Goal: Find specific page/section: Find specific page/section

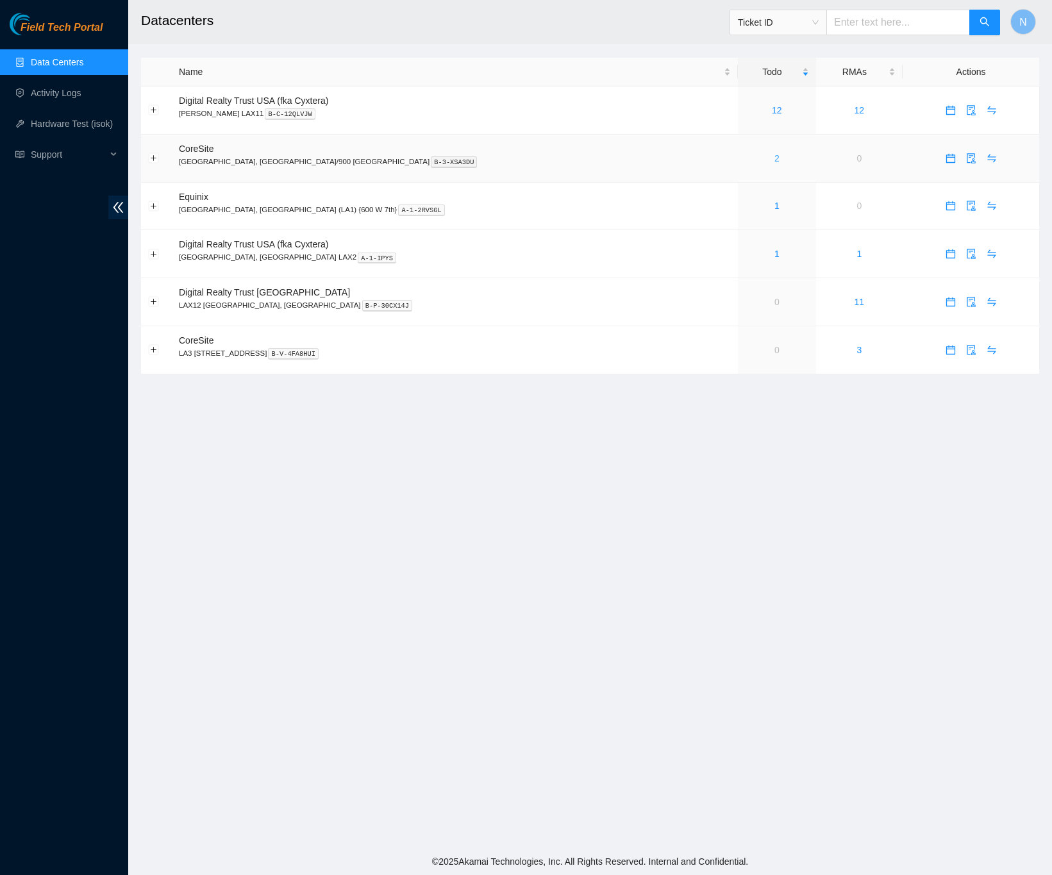
click at [775, 162] on link "2" at bounding box center [777, 158] width 5 height 10
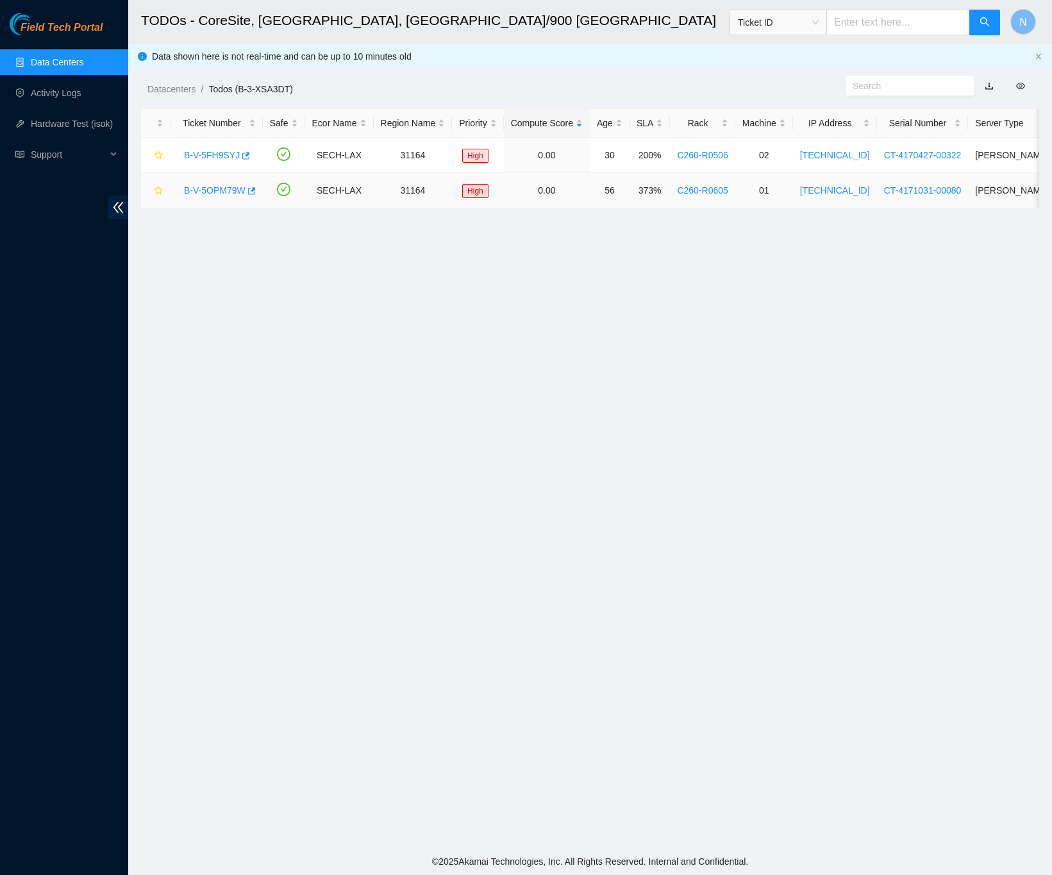
click at [214, 187] on link "B-V-5OPM79W" at bounding box center [215, 190] width 62 height 10
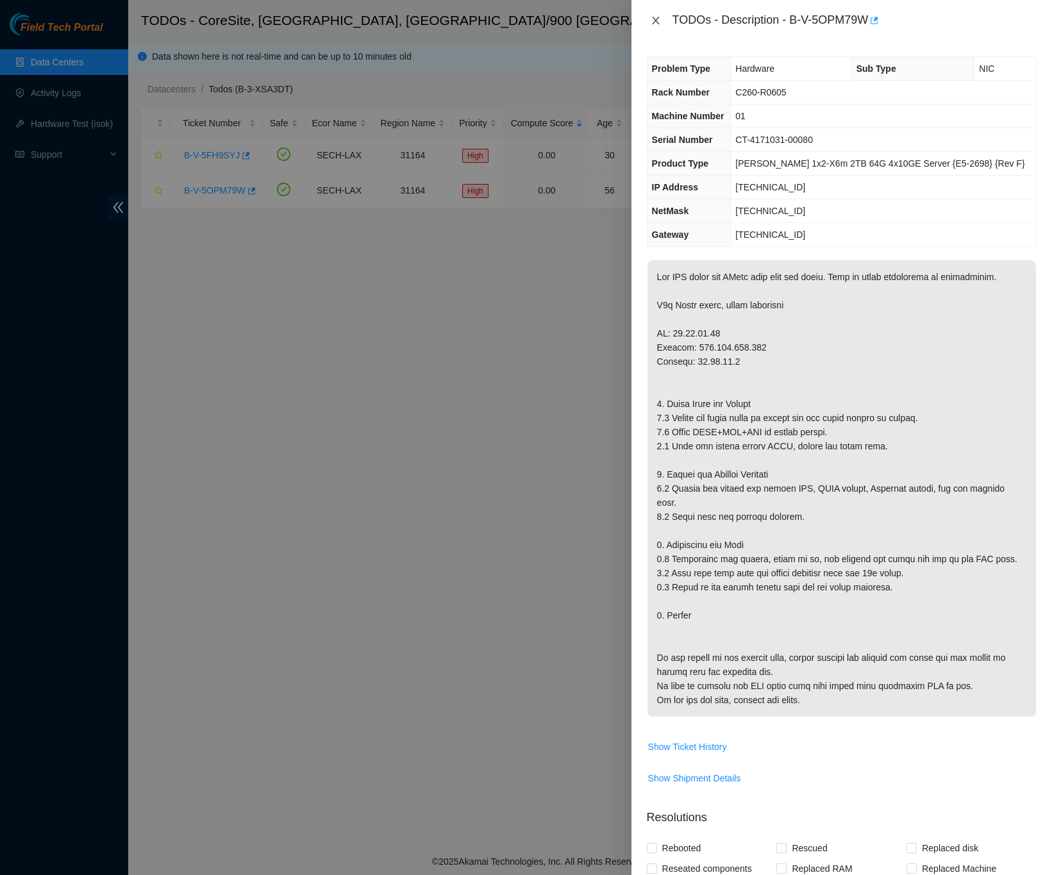
click at [658, 18] on icon "close" at bounding box center [655, 21] width 7 height 8
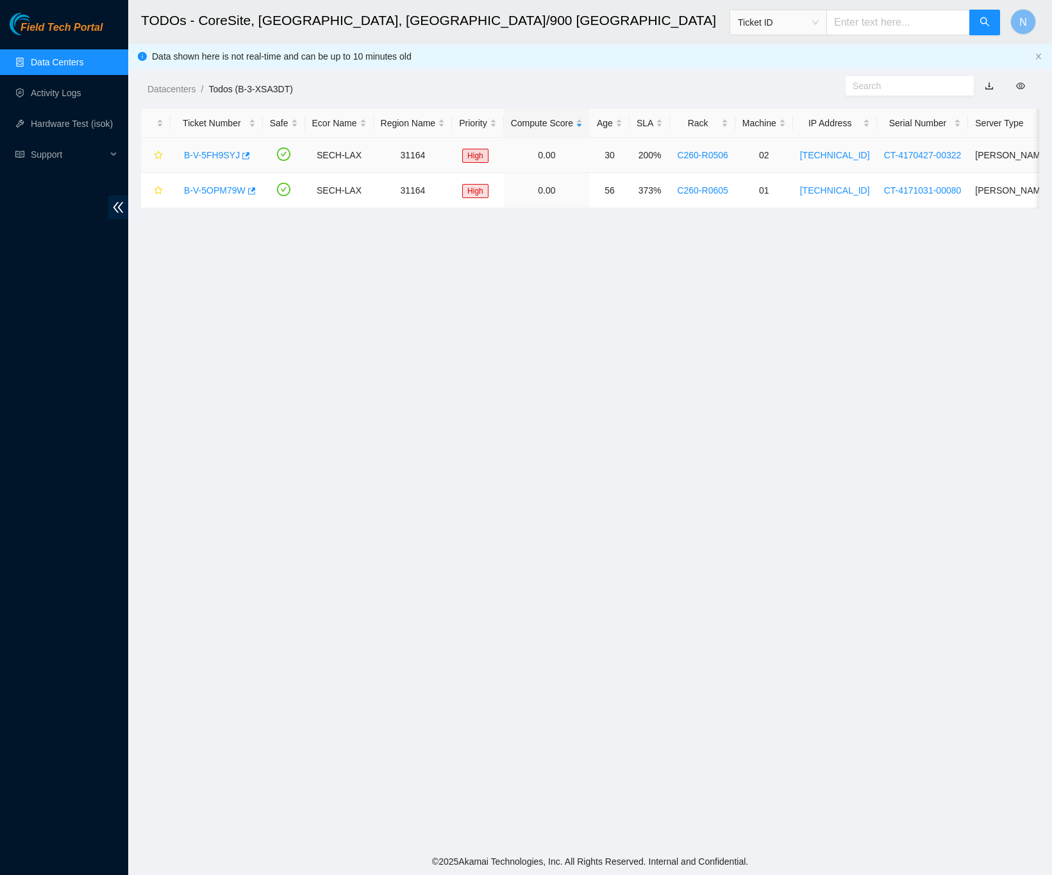
click at [217, 148] on div "B-V-5FH9SYJ" at bounding box center [217, 155] width 78 height 21
click at [219, 153] on link "B-V-5FH9SYJ" at bounding box center [212, 155] width 56 height 10
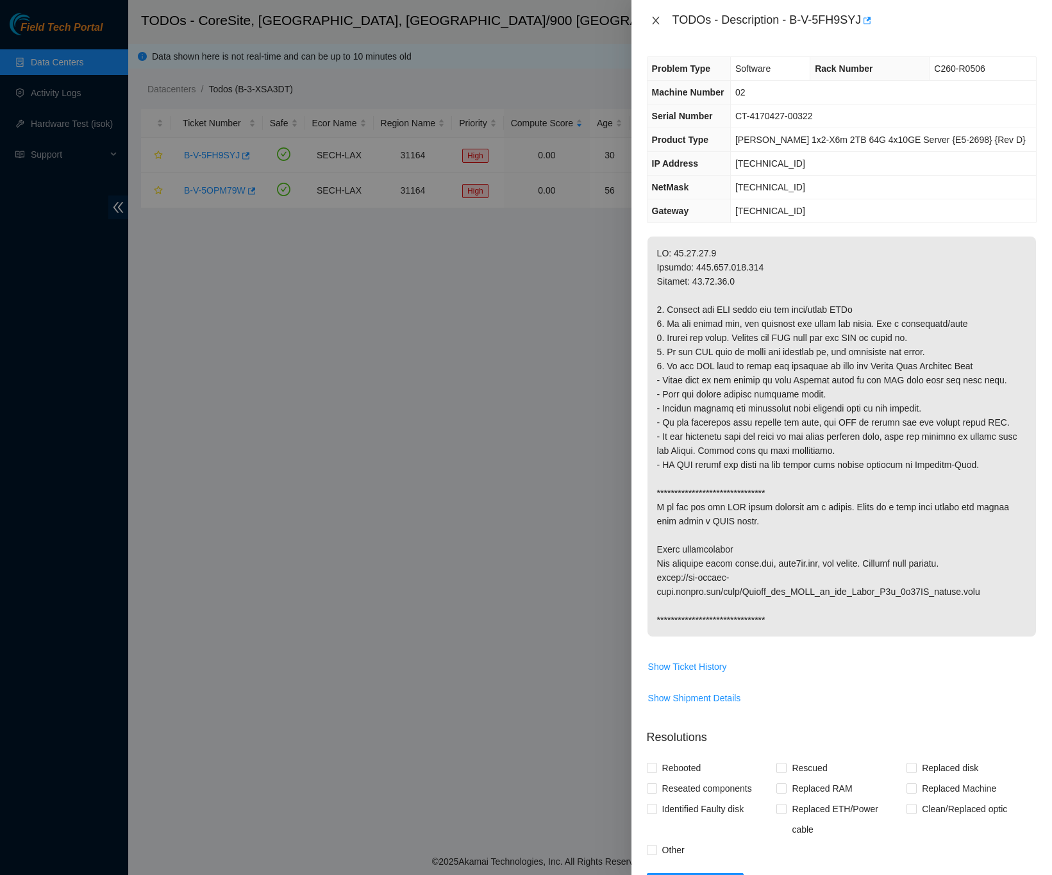
click at [655, 16] on icon "close" at bounding box center [656, 20] width 10 height 10
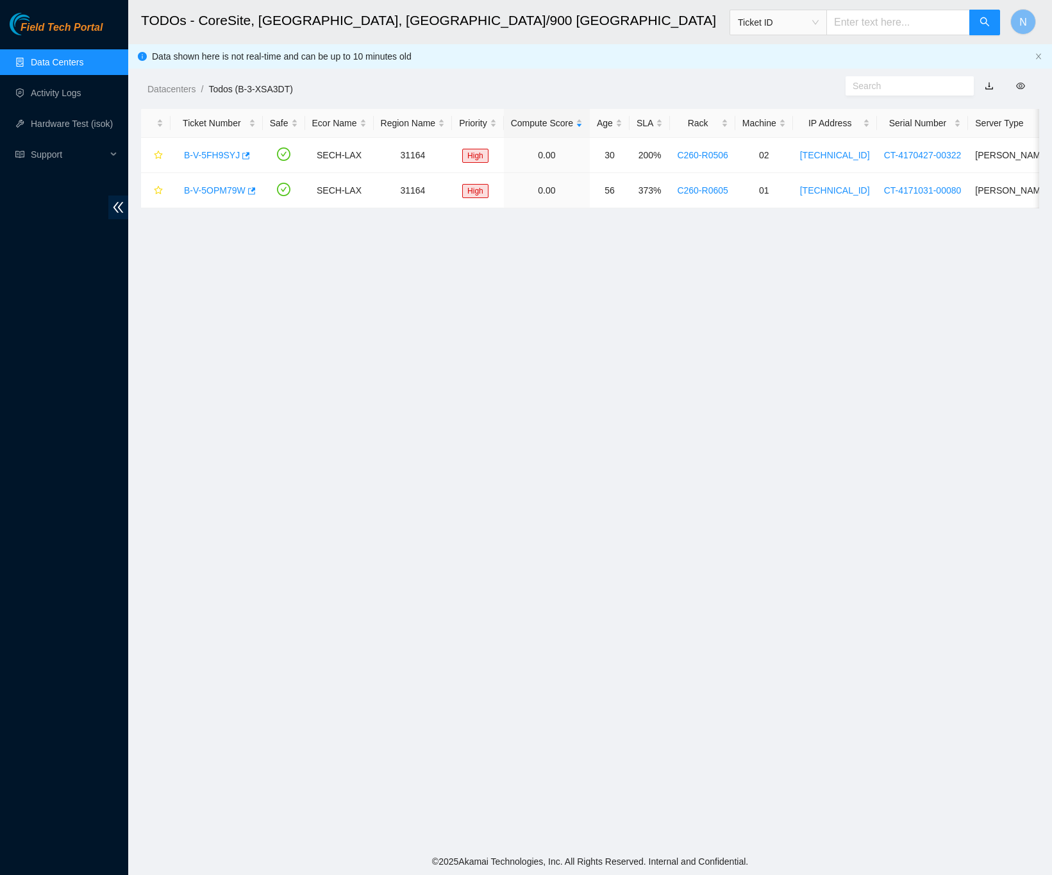
click at [71, 60] on link "Data Centers" at bounding box center [57, 62] width 53 height 10
